Goal: Information Seeking & Learning: Learn about a topic

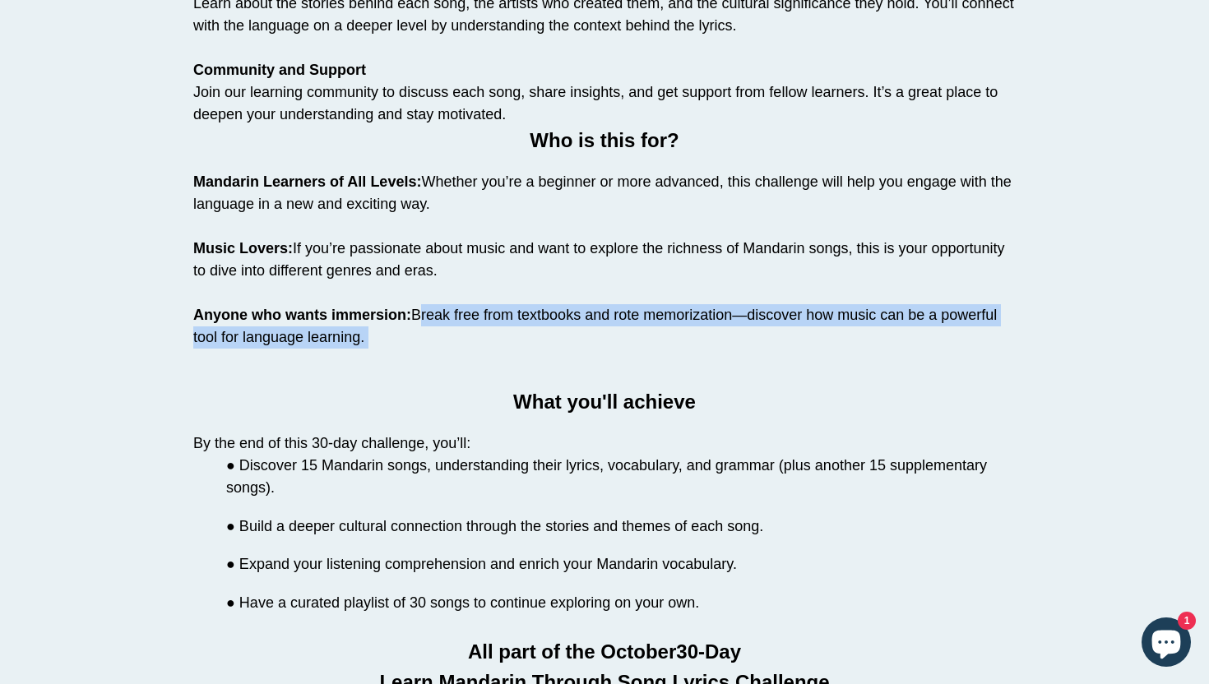
scroll to position [1540, 0]
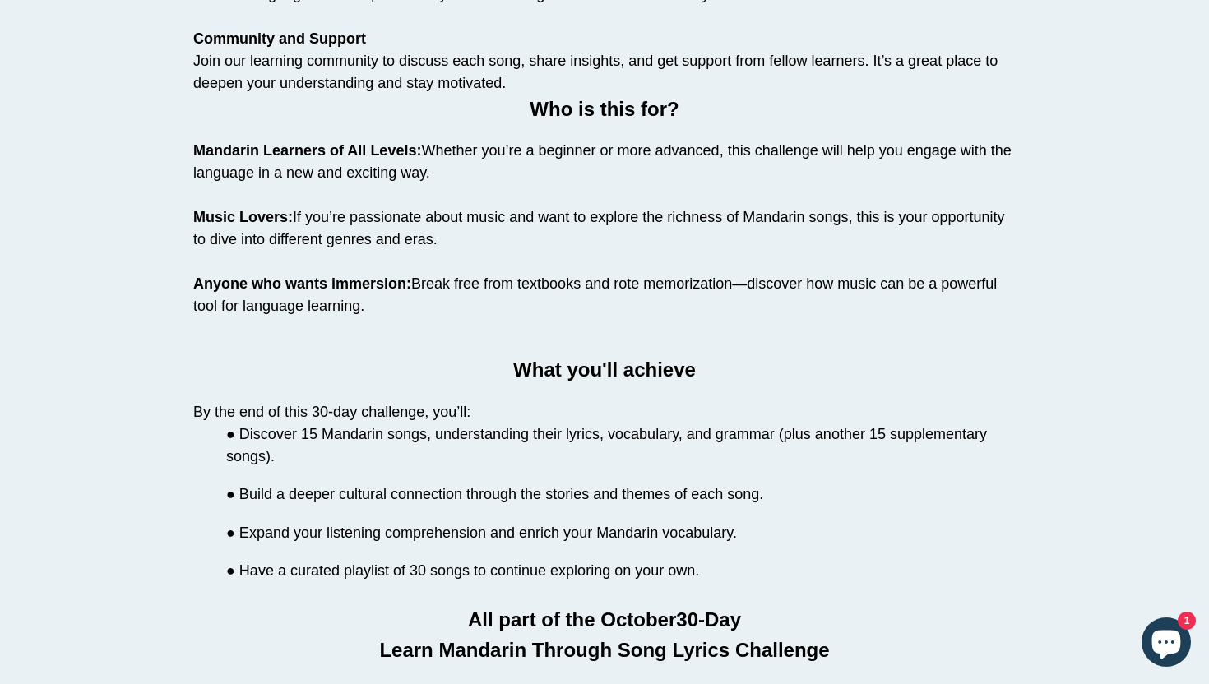
click at [197, 414] on p "By the end of this 30-day challenge, you’ll:" at bounding box center [604, 412] width 822 height 22
drag, startPoint x: 197, startPoint y: 413, endPoint x: 488, endPoint y: 409, distance: 291.2
click at [488, 409] on p "By the end of this 30-day challenge, you’ll:" at bounding box center [604, 412] width 822 height 22
copy p "By the end of this 30-day challenge, you’ll:"
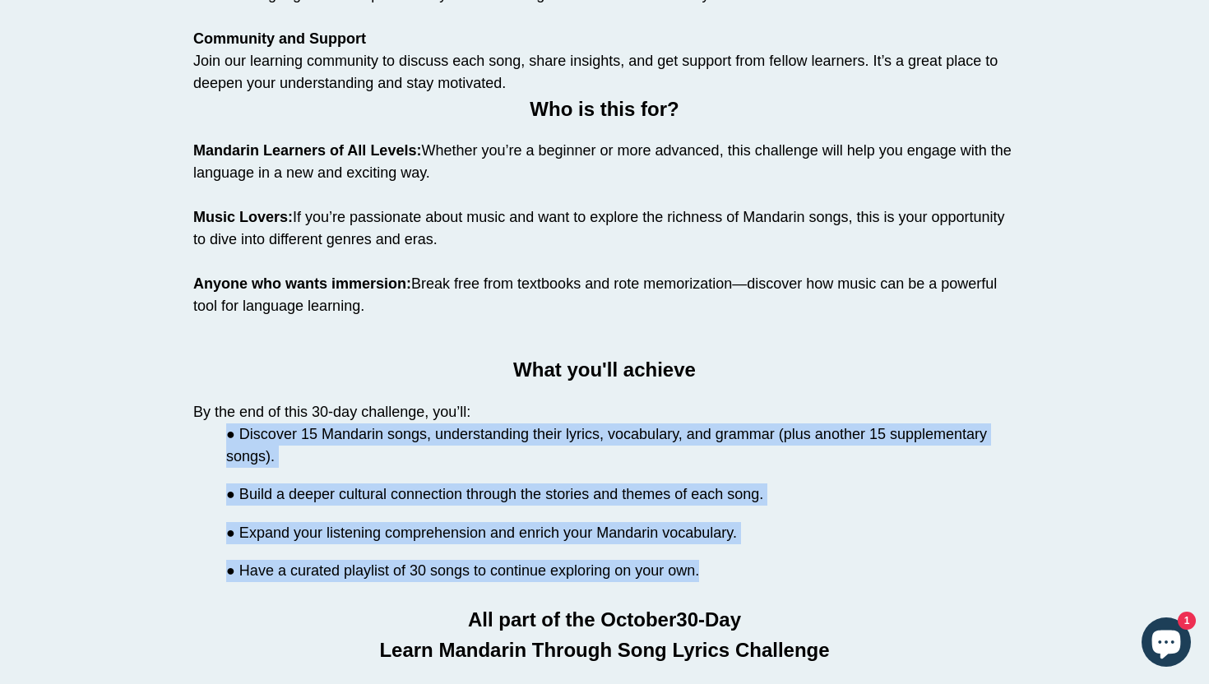
drag, startPoint x: 678, startPoint y: 569, endPoint x: 227, endPoint y: 436, distance: 470.0
click at [227, 436] on li "● Discover 15 Mandarin songs, understanding their lyrics, vocabulary, and gramm…" at bounding box center [604, 503] width 822 height 159
copy li "● Discover 15 Mandarin songs, understanding their lyrics, vocabulary, and gramm…"
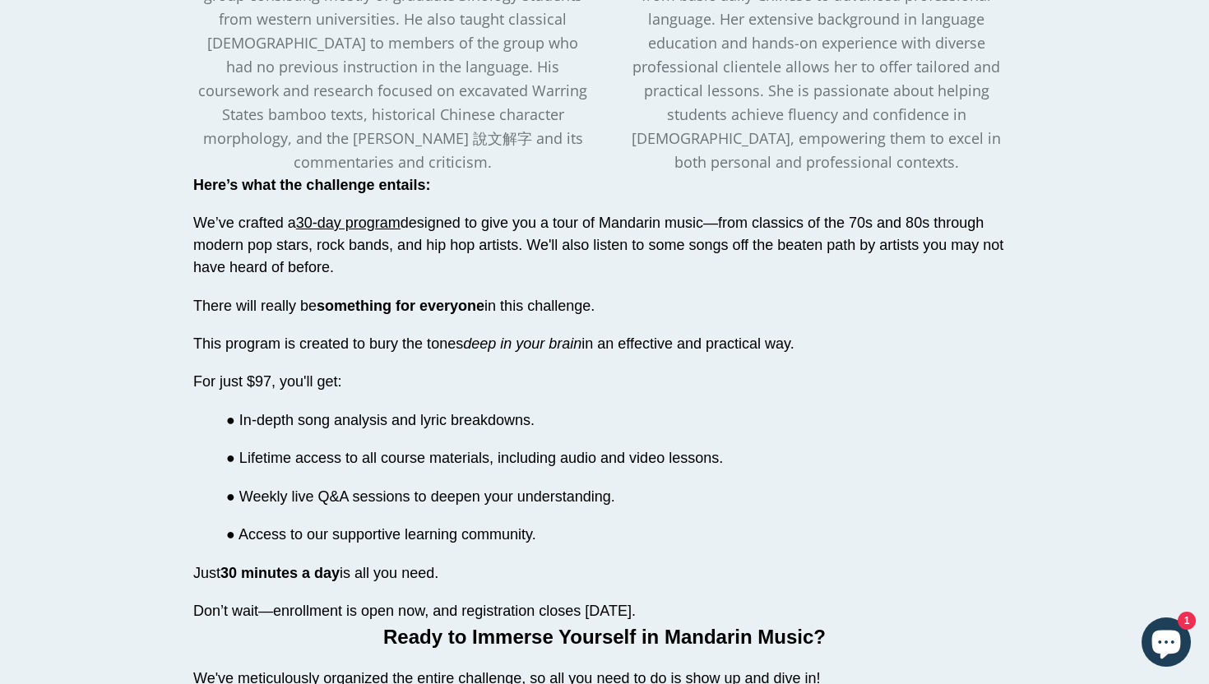
scroll to position [2762, 0]
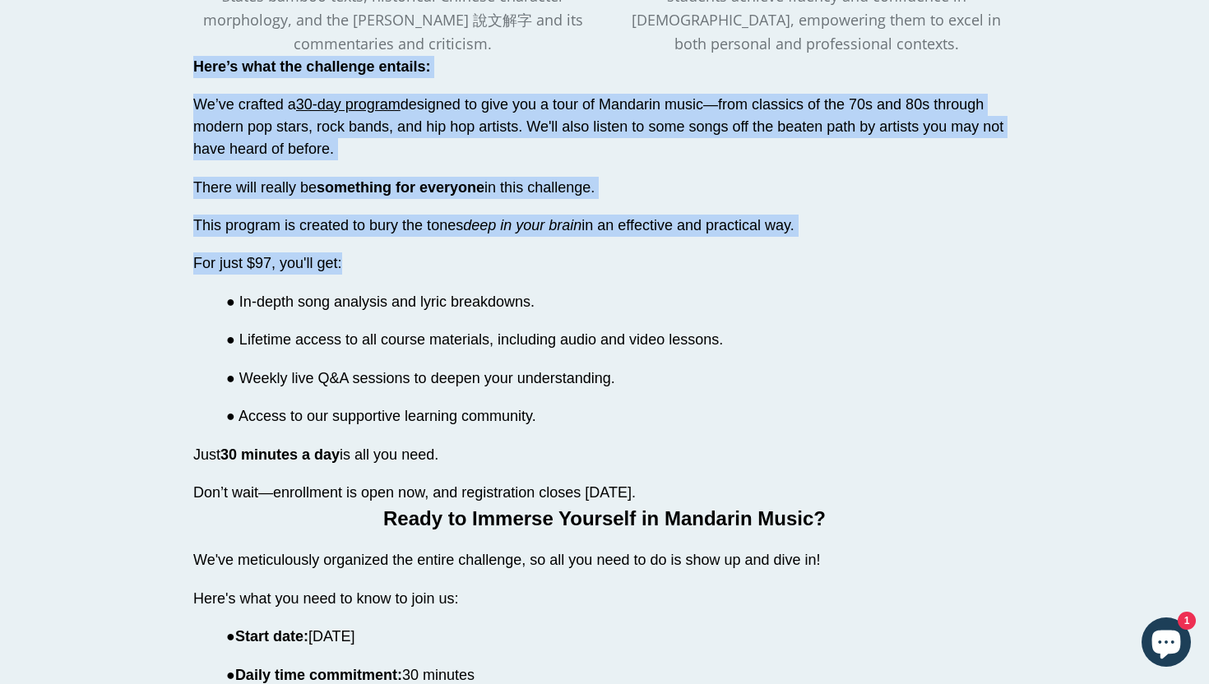
drag, startPoint x: 196, startPoint y: 59, endPoint x: 349, endPoint y: 259, distance: 251.7
click at [349, 259] on div "Here’s what the challenge entails: We’ve crafted a 30-day program designed to g…" at bounding box center [604, 280] width 822 height 448
copy div "Here’s what the challenge entails: We’ve crafted a 30-day program designed to g…"
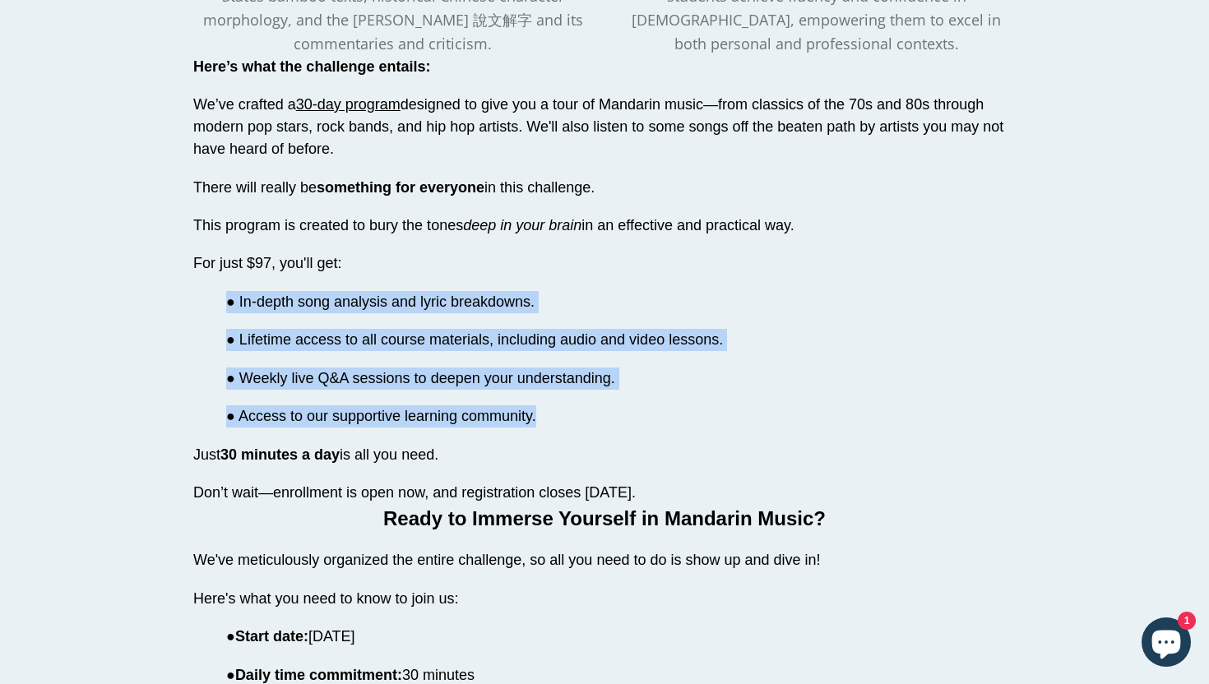
drag, startPoint x: 535, startPoint y: 408, endPoint x: 227, endPoint y: 276, distance: 334.5
click at [227, 276] on div "Here’s what the challenge entails: We’ve crafted a 30-day program designed to g…" at bounding box center [604, 280] width 822 height 448
copy div "● In-depth song analysis and lyric breakdowns. ● Lifetime access to all course …"
drag, startPoint x: 196, startPoint y: 489, endPoint x: 740, endPoint y: 496, distance: 544.5
click at [740, 496] on p "Don’t wait—enrollment is open now, and registration closes [DATE]." at bounding box center [604, 493] width 822 height 22
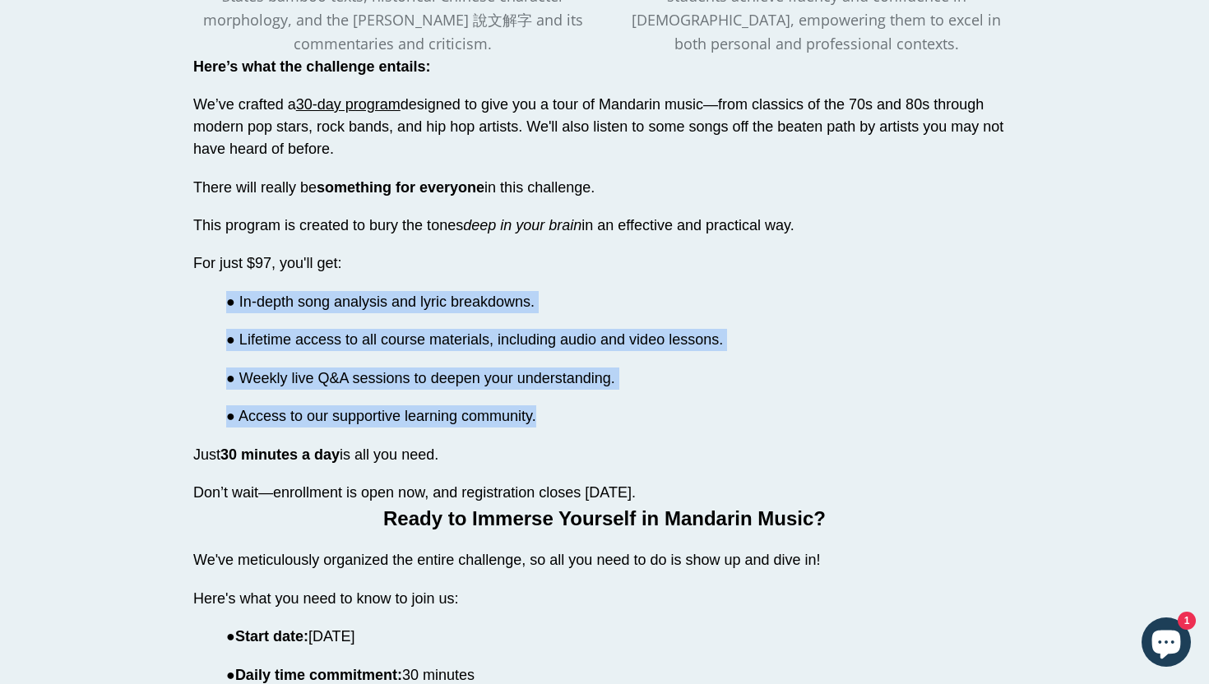
copy span "Don’t wait—enrollment is open now, and registration closes [DATE]."
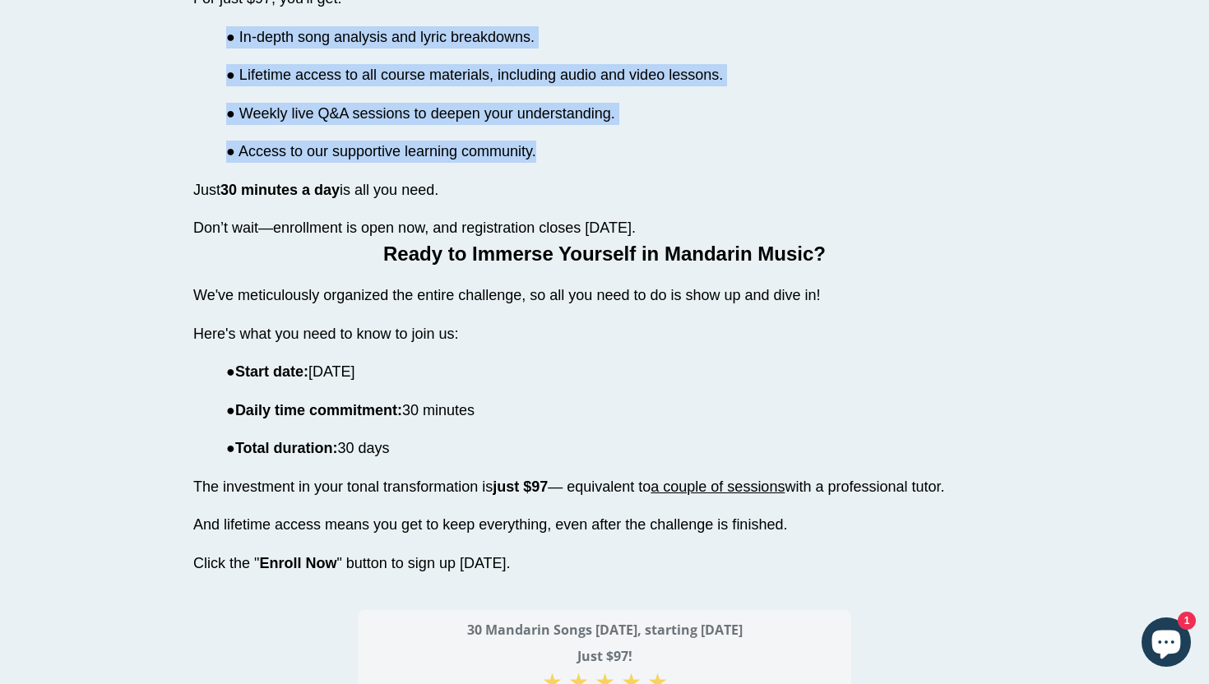
scroll to position [3029, 0]
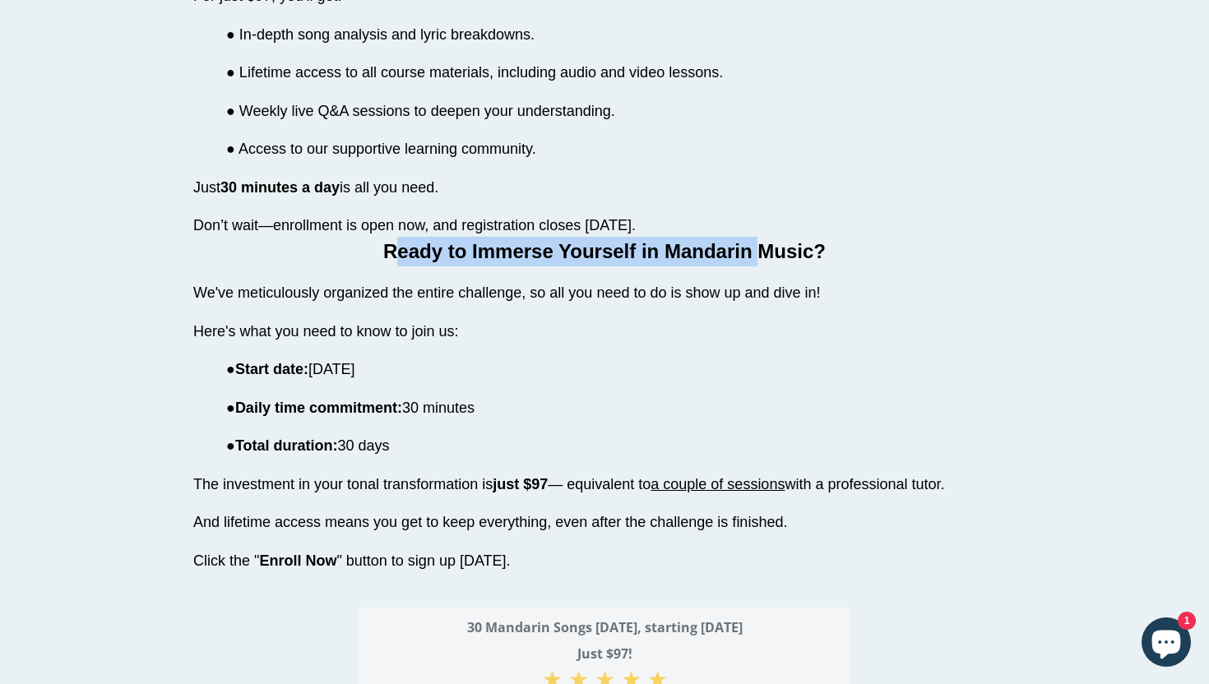
drag, startPoint x: 391, startPoint y: 242, endPoint x: 765, endPoint y: 252, distance: 374.3
click at [765, 252] on span "Ready to Immerse Yourself in Mandarin Music?" at bounding box center [604, 251] width 442 height 22
click at [783, 244] on span "Ready to Immerse Yourself in Mandarin Music?" at bounding box center [604, 251] width 442 height 22
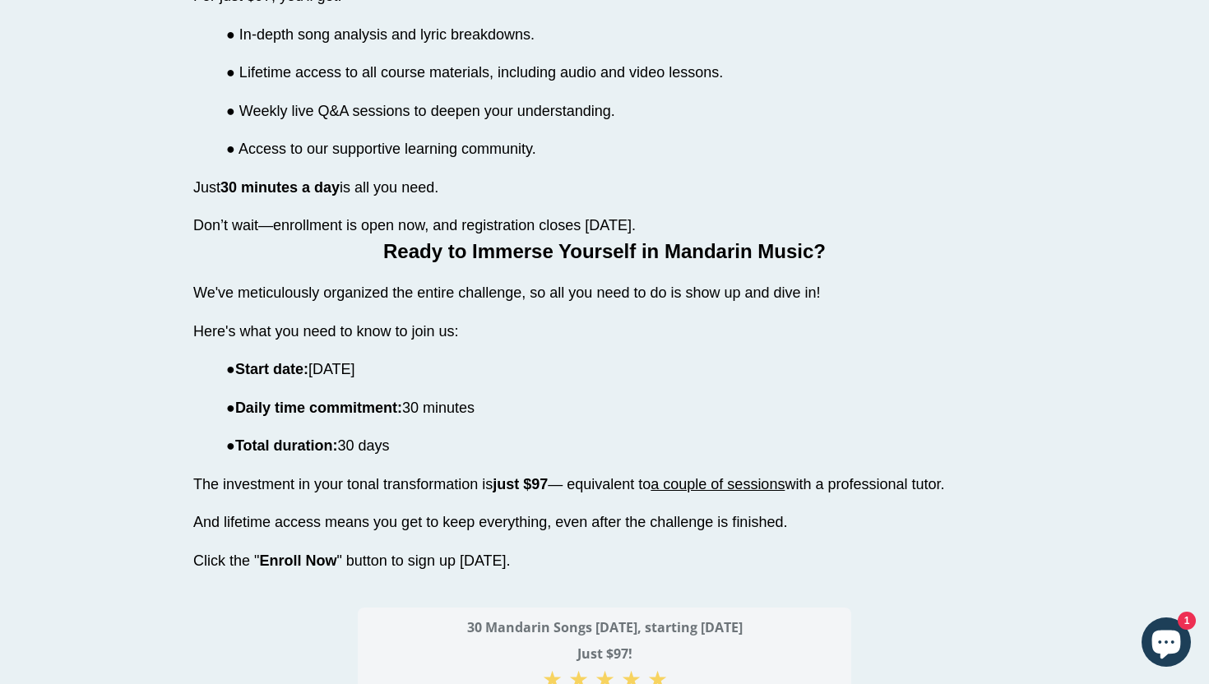
click at [783, 244] on span "Ready to Immerse Yourself in Mandarin Music?" at bounding box center [604, 251] width 442 height 22
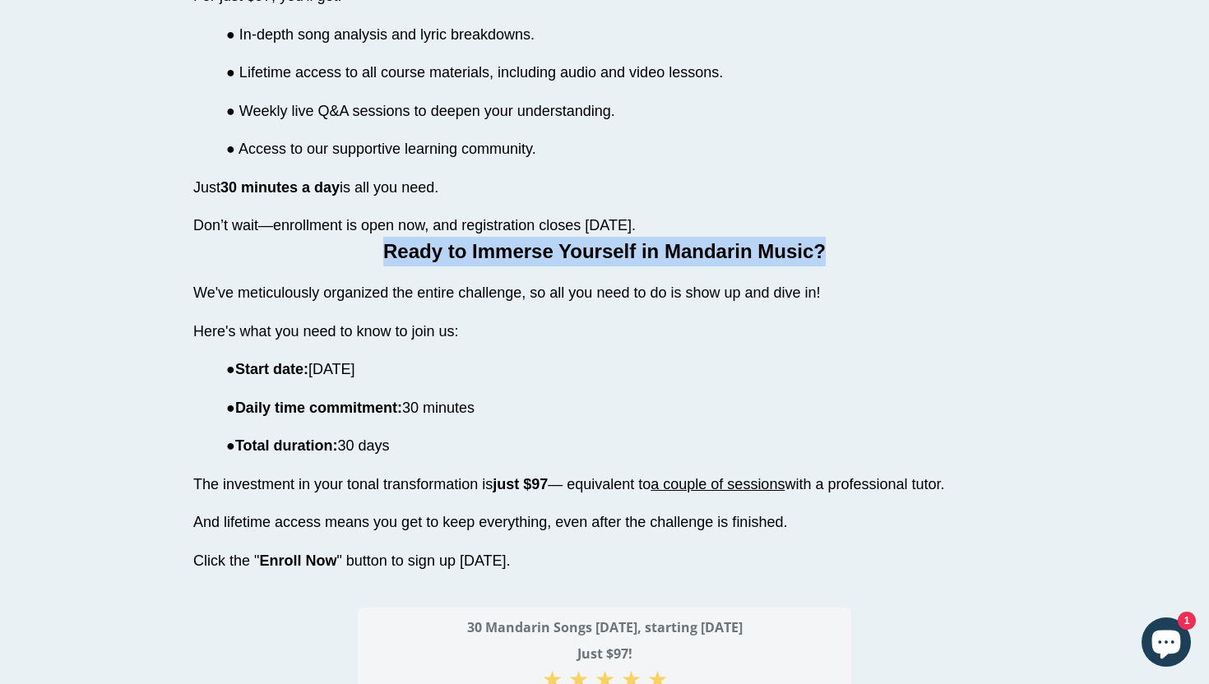
copy div "Ready to Immerse Yourself in Mandarin Music?"
click at [306, 294] on span "We've meticulously organized the entire challenge, so all you need to do is sho…" at bounding box center [506, 293] width 627 height 16
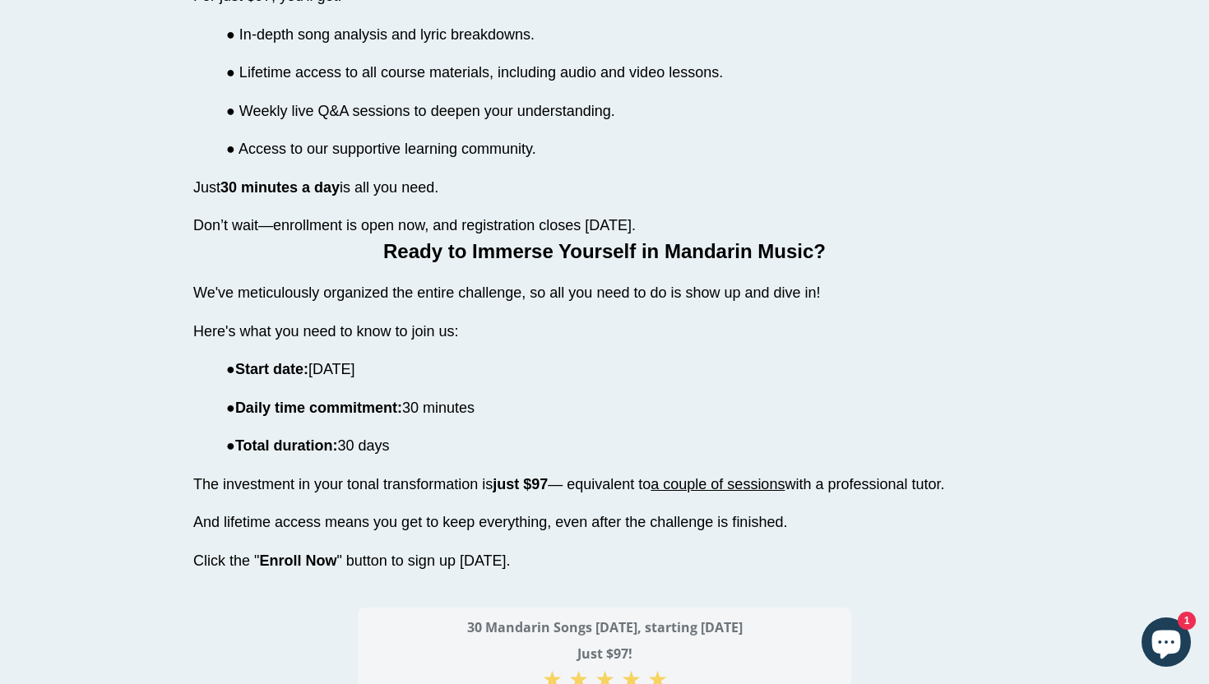
click at [306, 294] on span "We've meticulously organized the entire challenge, so all you need to do is sho…" at bounding box center [506, 293] width 627 height 16
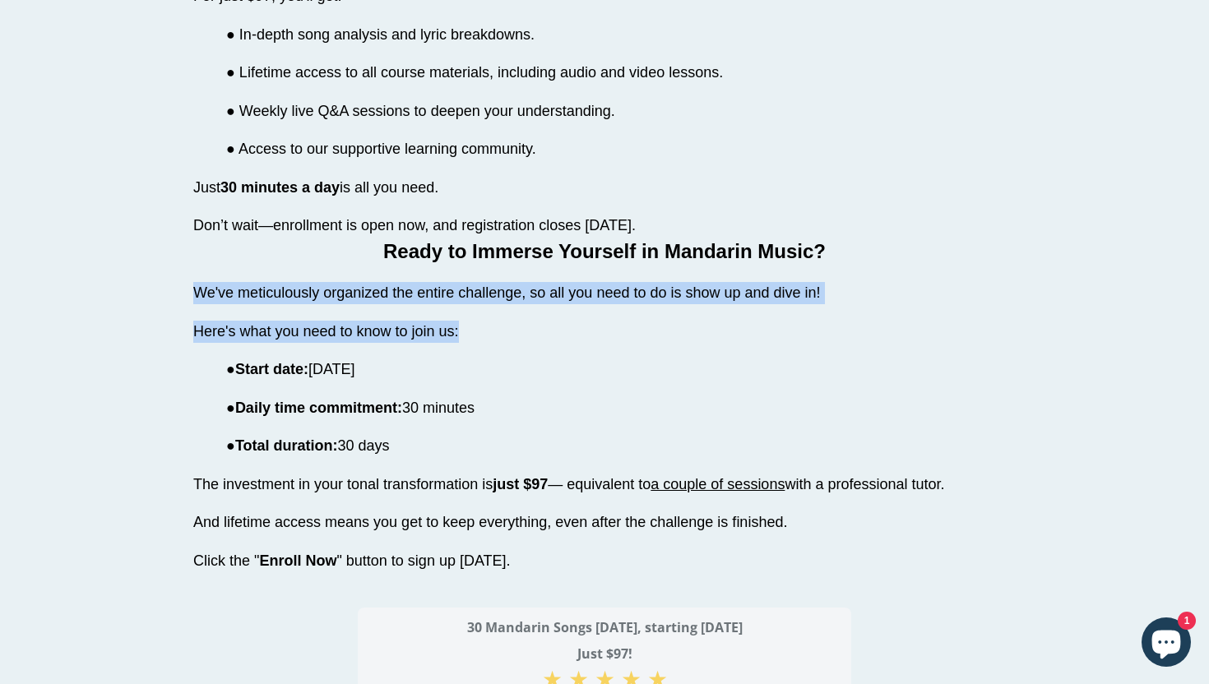
click at [463, 326] on p "Here's what you need to know to join us:" at bounding box center [604, 332] width 822 height 22
copy div "We've meticulously organized the entire challenge, so all you need to do is sho…"
drag, startPoint x: 410, startPoint y: 445, endPoint x: 219, endPoint y: 361, distance: 208.4
click at [219, 361] on div "Ready to Immerse Yourself in Mandarin Music? We've meticulously organized the e…" at bounding box center [604, 422] width 822 height 371
copy div "● Start date: [DATE] ● Daily time commitment: 30 minutes ● Total duration: 30 d…"
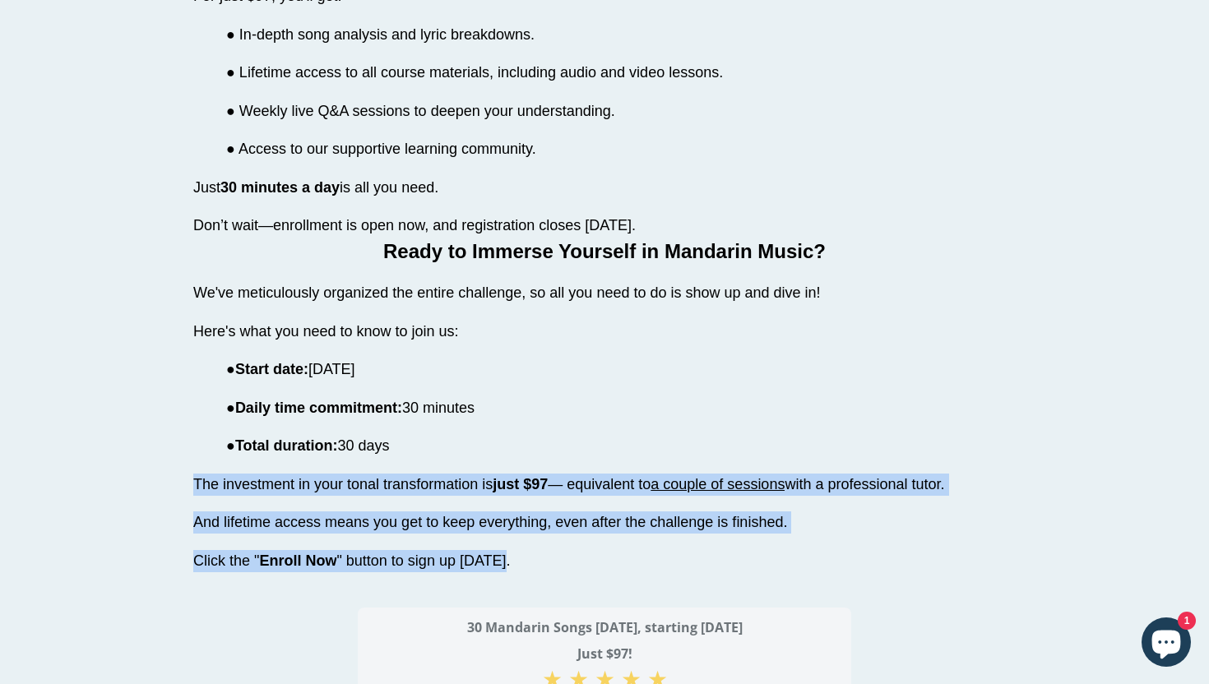
drag, startPoint x: 194, startPoint y: 480, endPoint x: 522, endPoint y: 562, distance: 338.1
click at [522, 562] on div "Ready to Immerse Yourself in Mandarin Music? We've meticulously organized the e…" at bounding box center [604, 422] width 822 height 371
copy div "The investment in your tonal transformation is just $97 — equivalent to a coupl…"
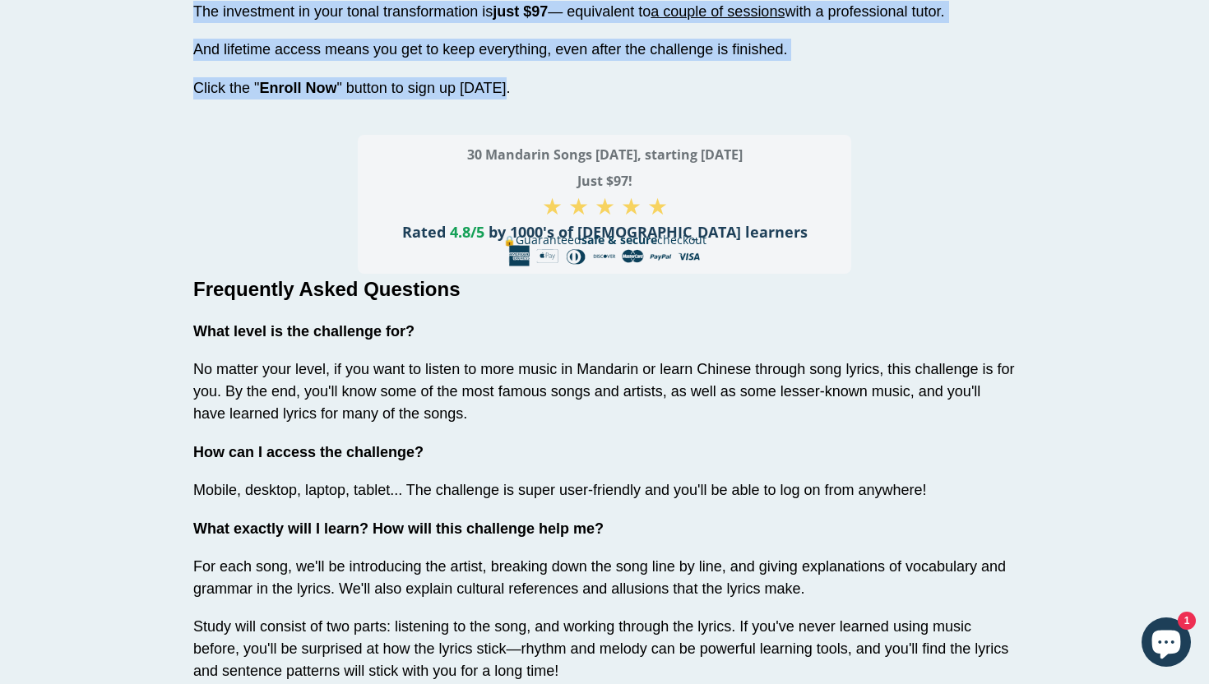
scroll to position [3513, 0]
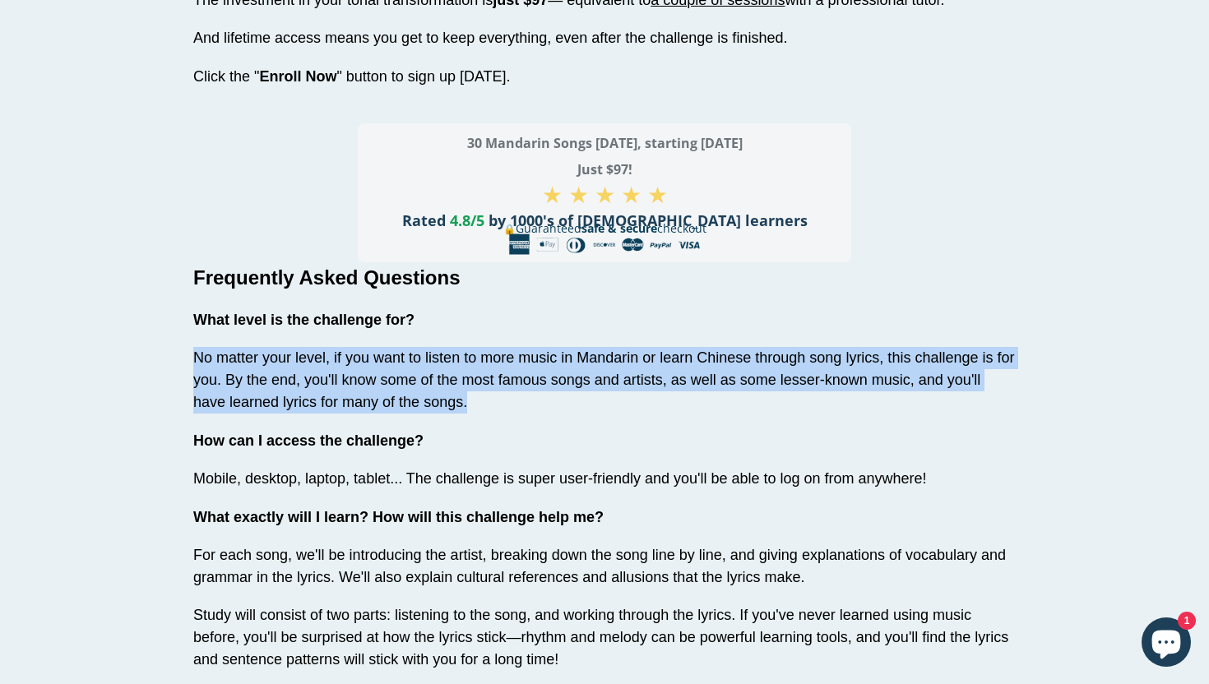
drag, startPoint x: 474, startPoint y: 394, endPoint x: 184, endPoint y: 349, distance: 293.0
copy span "No matter your level, if you want to listen to more music in Mandarin or learn …"
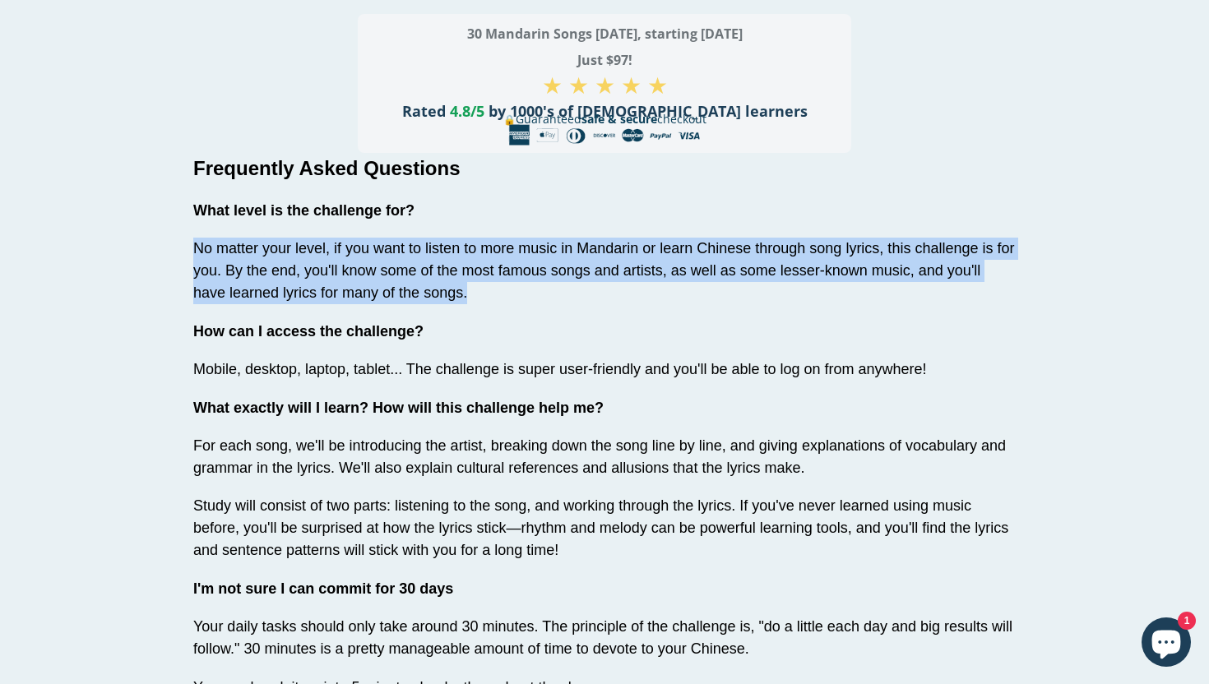
scroll to position [3630, 0]
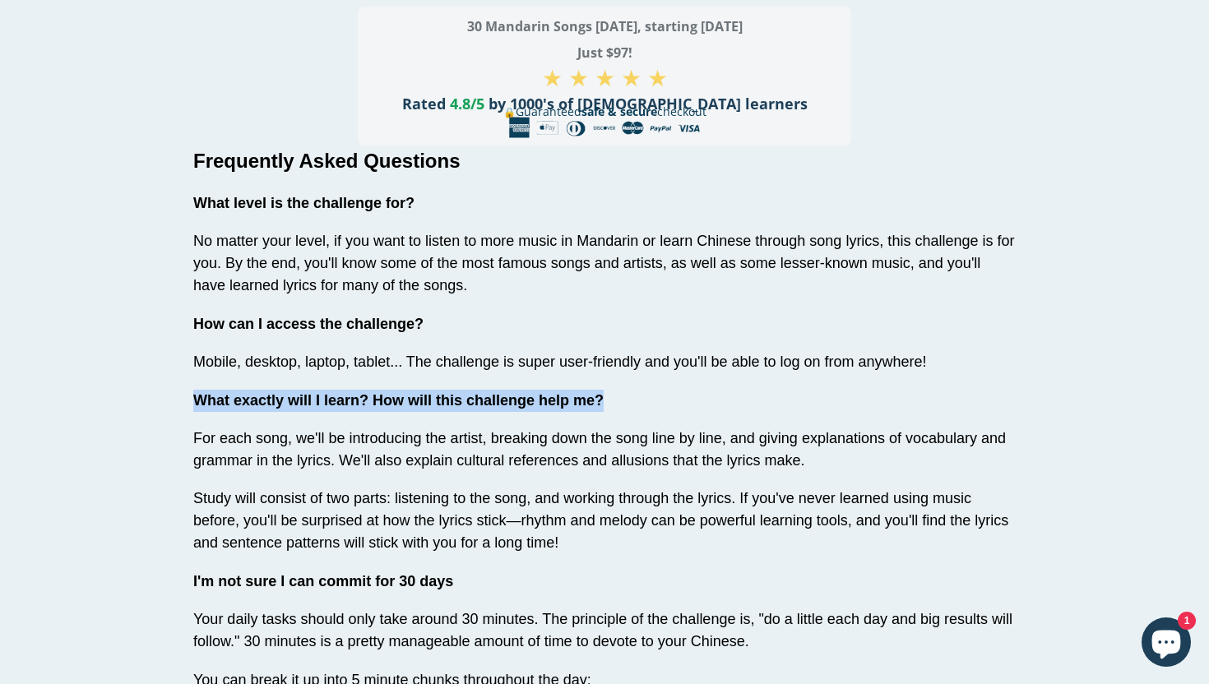
drag, startPoint x: 606, startPoint y: 395, endPoint x: 188, endPoint y: 396, distance: 417.8
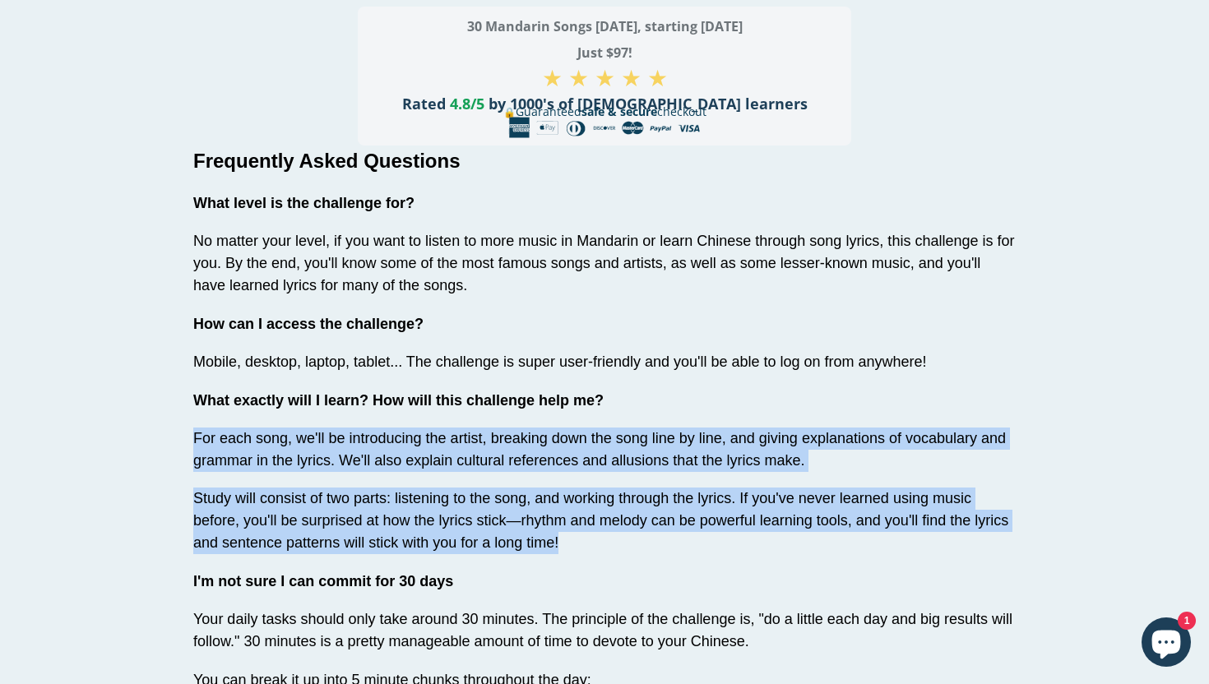
drag, startPoint x: 554, startPoint y: 532, endPoint x: 168, endPoint y: 429, distance: 400.0
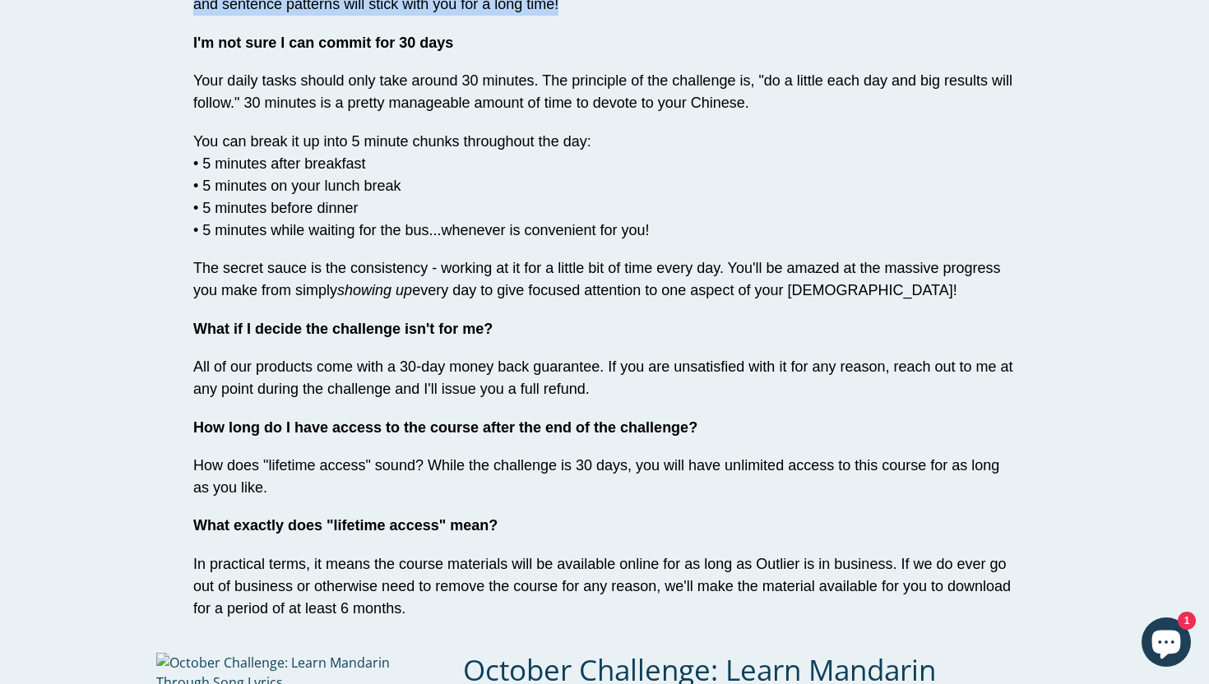
scroll to position [4176, 0]
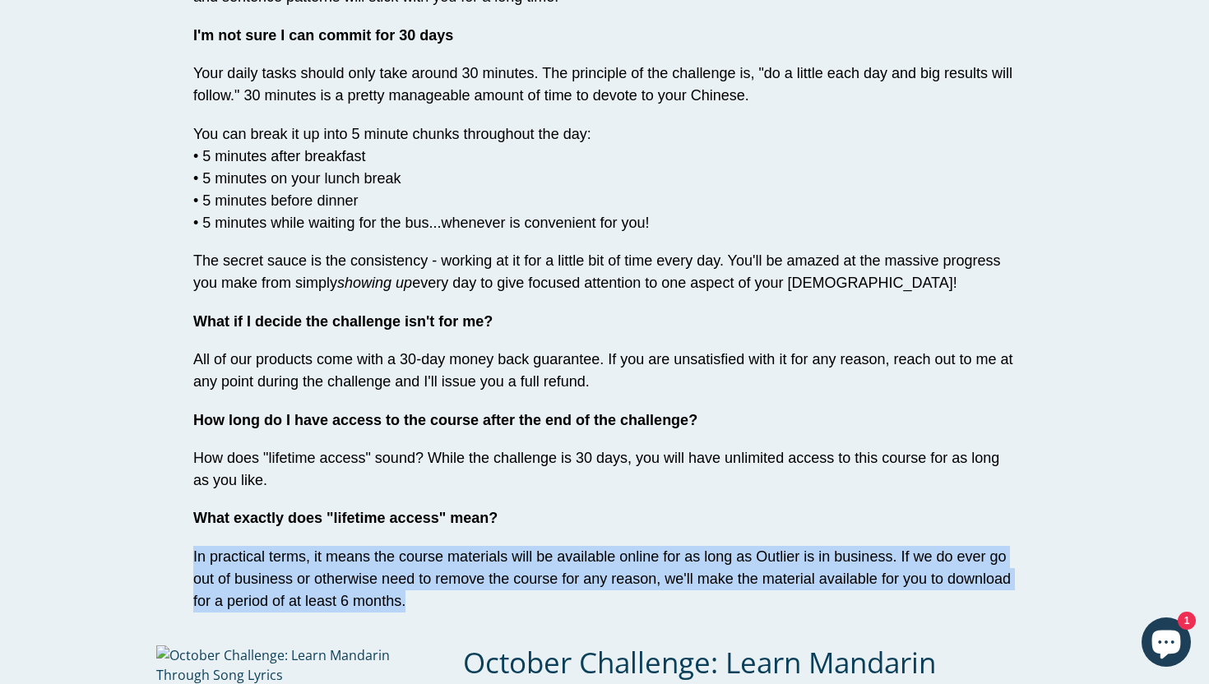
drag, startPoint x: 407, startPoint y: 598, endPoint x: 181, endPoint y: 552, distance: 230.8
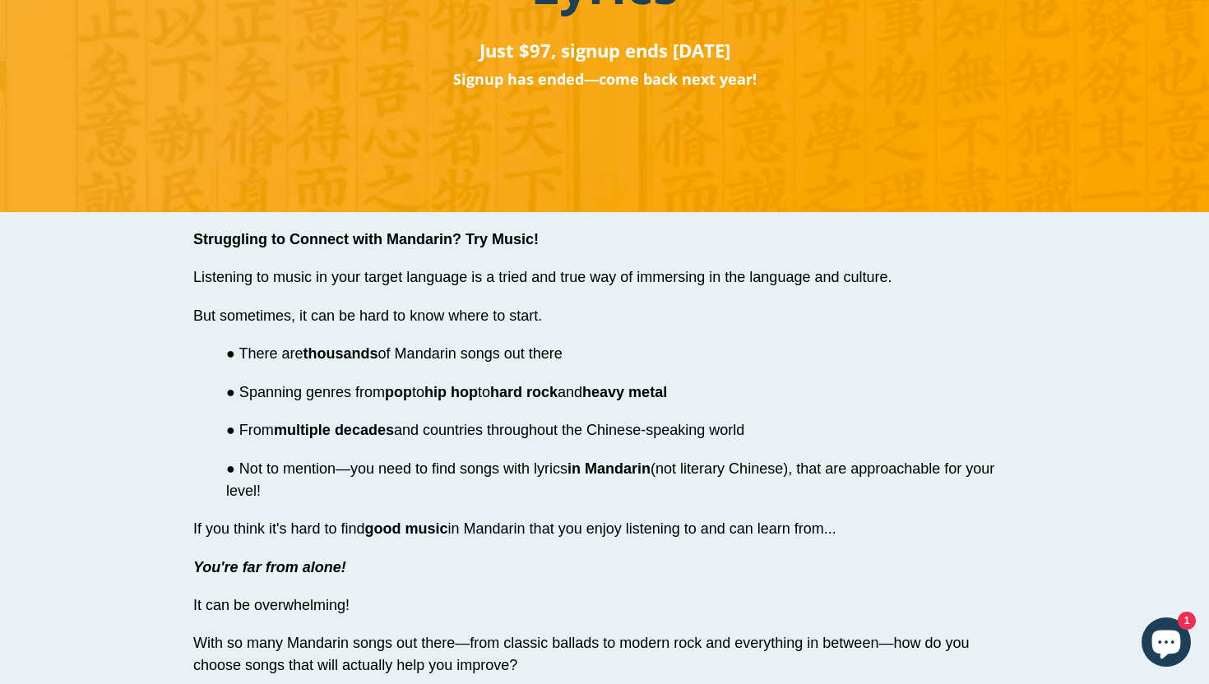
scroll to position [383, 0]
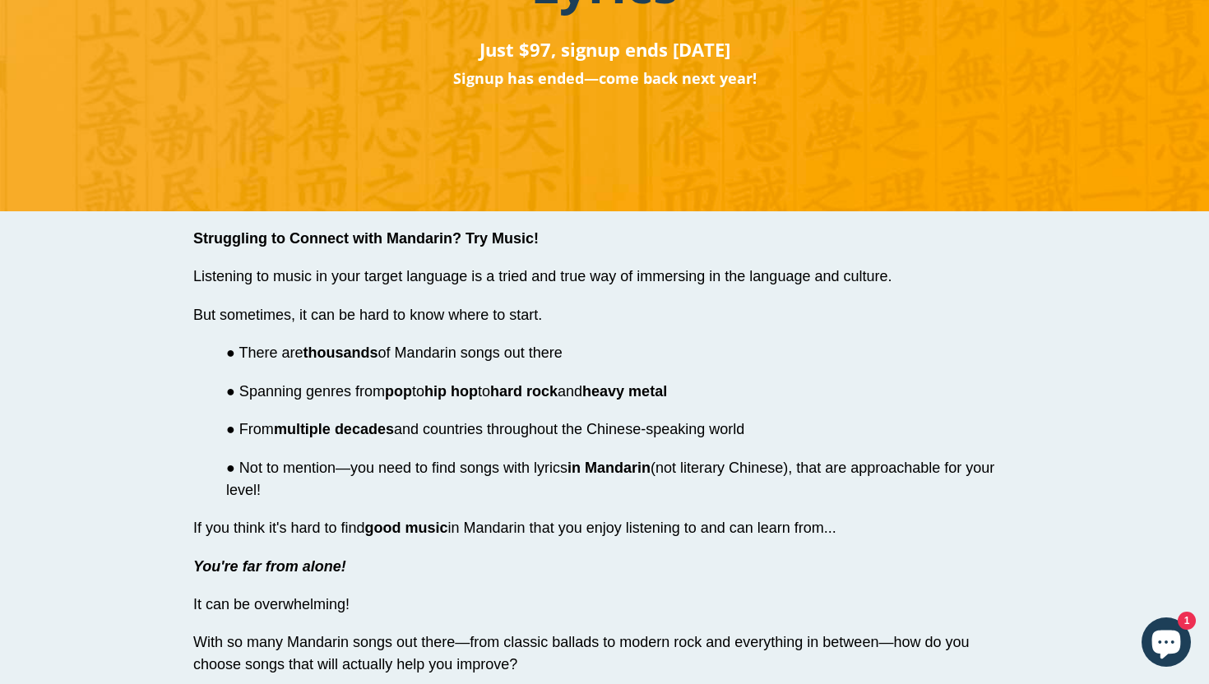
click at [374, 242] on span "Struggling to Connect with Mandarin? Try Music!" at bounding box center [365, 238] width 345 height 16
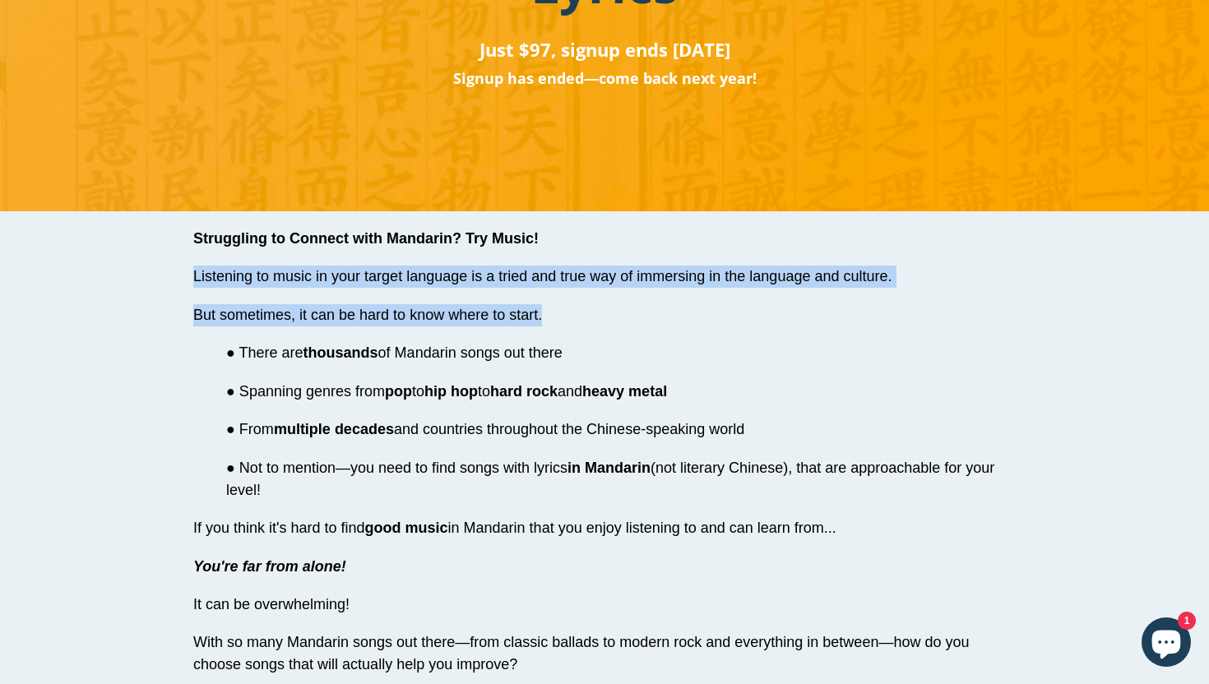
drag, startPoint x: 193, startPoint y: 275, endPoint x: 528, endPoint y: 318, distance: 337.5
drag, startPoint x: 318, startPoint y: 496, endPoint x: 229, endPoint y: 357, distance: 164.9
